Goal: Obtain resource: Download file/media

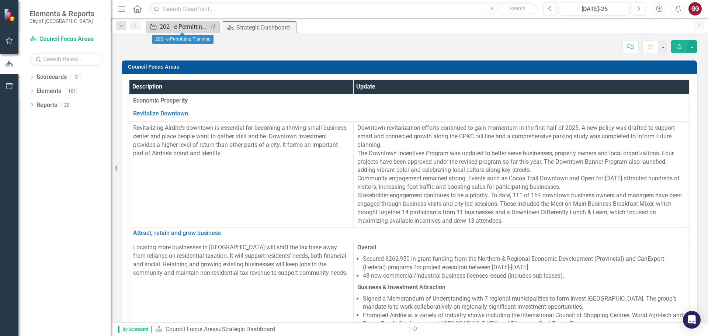
click at [189, 29] on div "202 - e-Permitting Planning" at bounding box center [184, 26] width 49 height 9
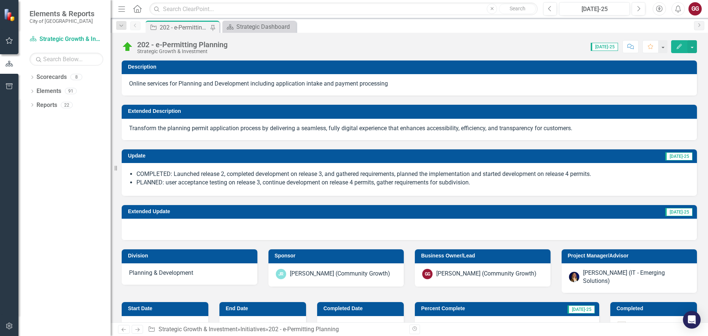
checkbox input "true"
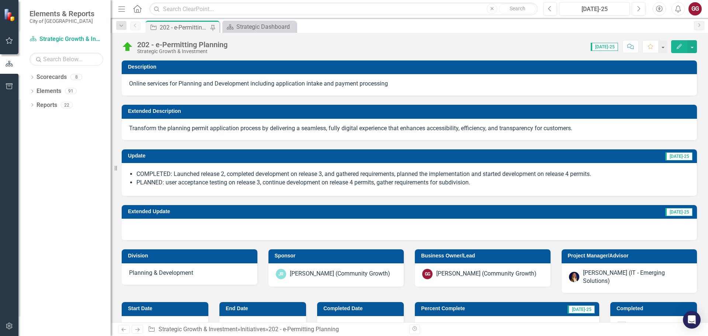
checkbox input "true"
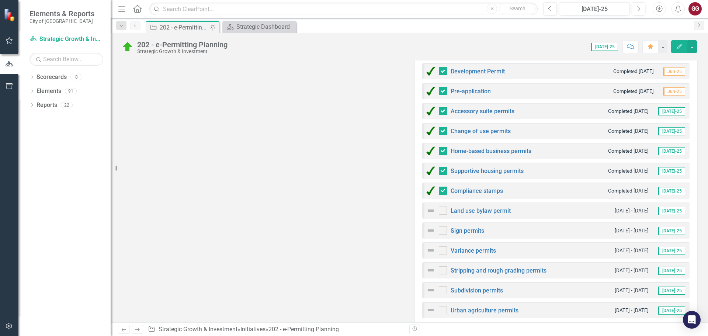
scroll to position [355, 0]
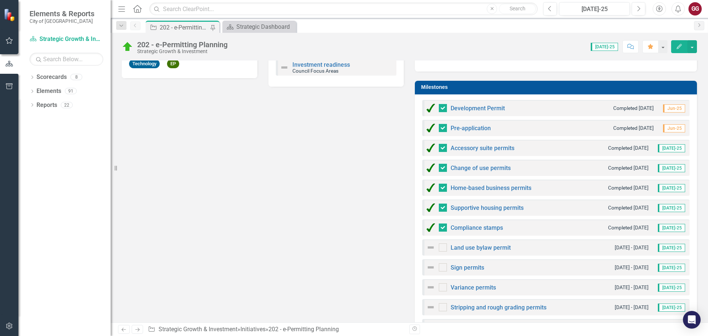
drag, startPoint x: 664, startPoint y: 82, endPoint x: 655, endPoint y: 85, distance: 9.8
click at [663, 85] on h3 "Milestones" at bounding box center [557, 88] width 272 height 6
click at [603, 85] on h3 "Milestones" at bounding box center [557, 88] width 272 height 6
drag, startPoint x: 603, startPoint y: 80, endPoint x: 617, endPoint y: 81, distance: 13.7
click at [617, 85] on h3 "Milestones" at bounding box center [557, 88] width 272 height 6
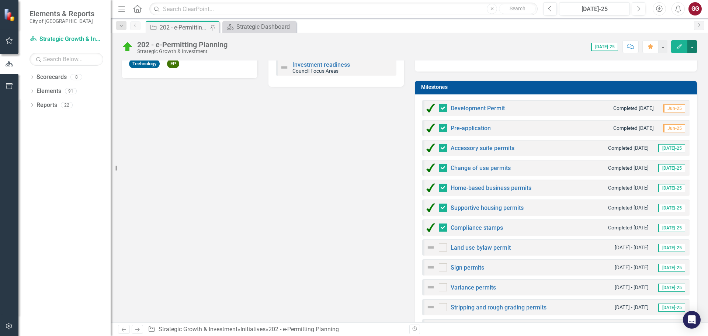
click at [694, 47] on button "button" at bounding box center [693, 46] width 10 height 13
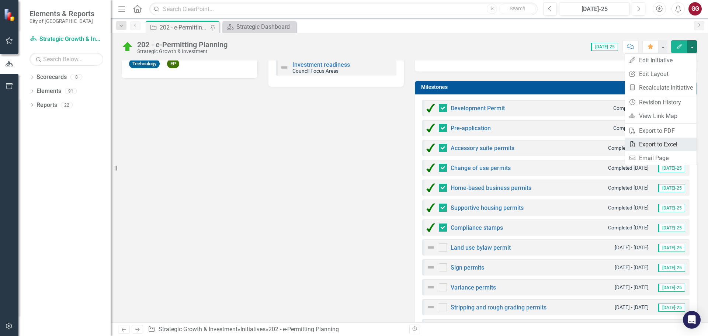
click at [652, 143] on link "Excel Export to Excel" at bounding box center [661, 145] width 72 height 14
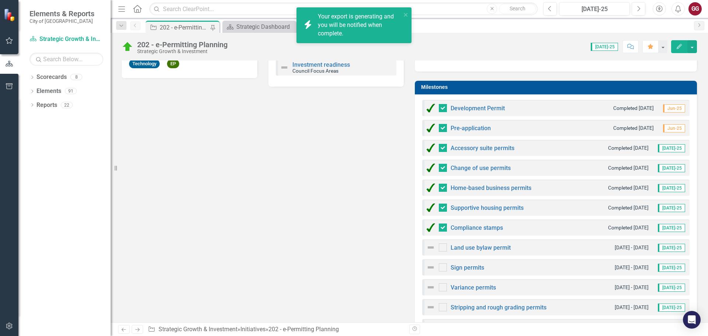
click at [369, 23] on div "Your export is generating and you will be notified when complete." at bounding box center [359, 25] width 83 height 25
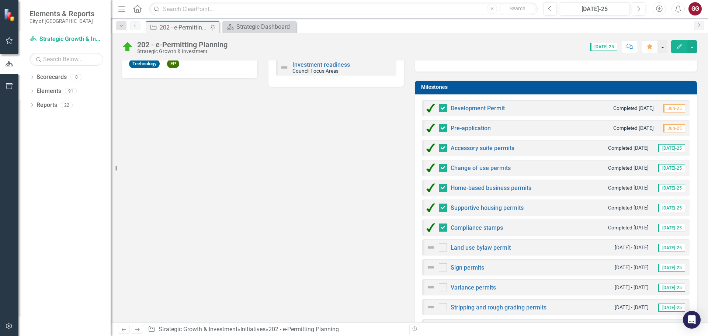
click at [665, 49] on button "button" at bounding box center [663, 46] width 10 height 13
click at [680, 47] on icon "Edit" at bounding box center [679, 46] width 7 height 5
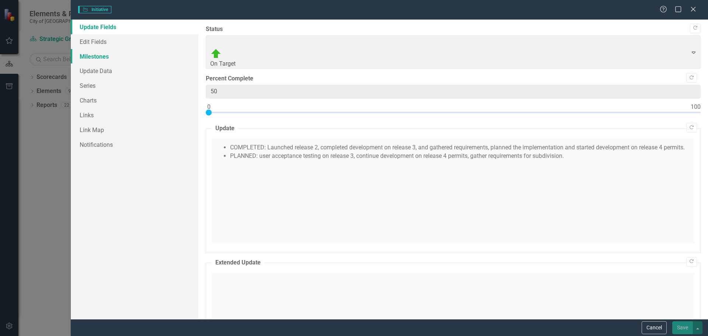
click at [103, 56] on link "Milestones" at bounding box center [135, 56] width 128 height 15
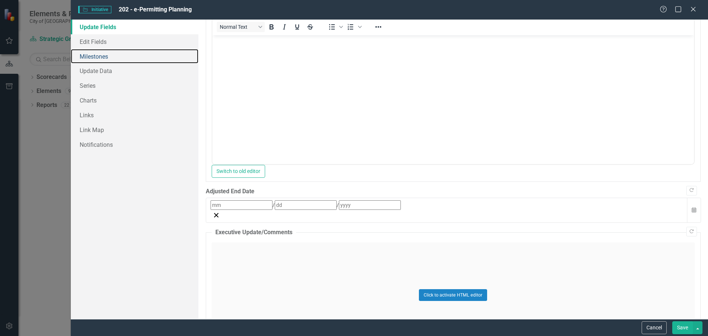
scroll to position [155, 0]
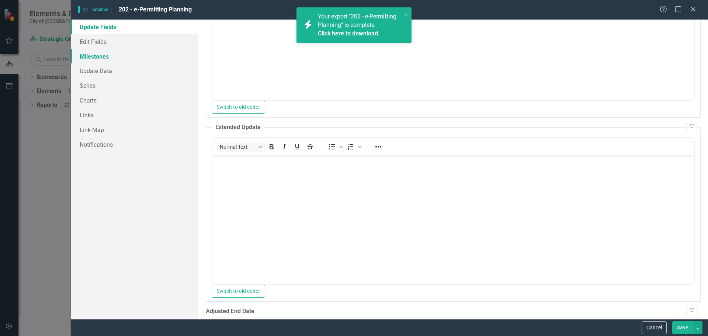
click at [106, 56] on link "Milestones" at bounding box center [135, 56] width 128 height 15
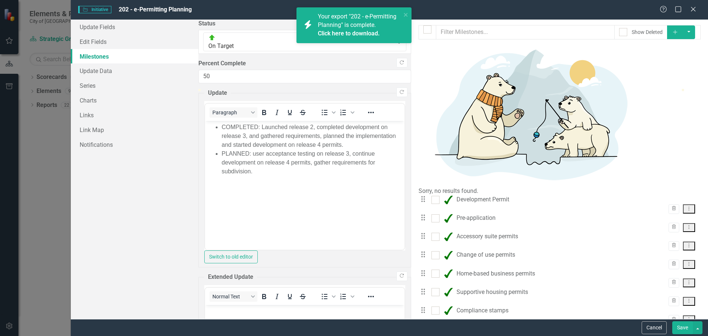
scroll to position [0, 0]
checkbox input "false"
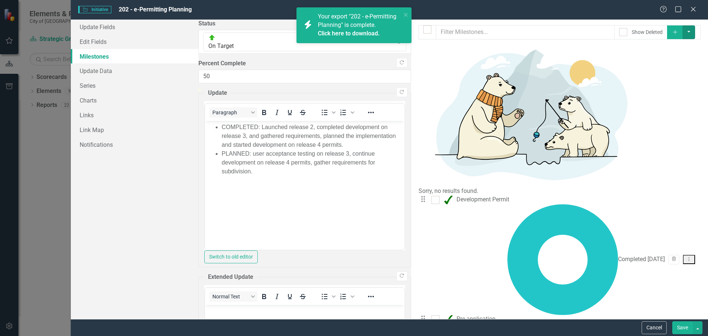
click at [692, 30] on button "button" at bounding box center [689, 32] width 13 height 14
click at [170, 50] on link "Milestones" at bounding box center [135, 56] width 128 height 15
click at [328, 23] on span "Your export "202 - e-Permitting Planning" is complete. Click here to download." at bounding box center [359, 25] width 82 height 25
